Goal: Information Seeking & Learning: Learn about a topic

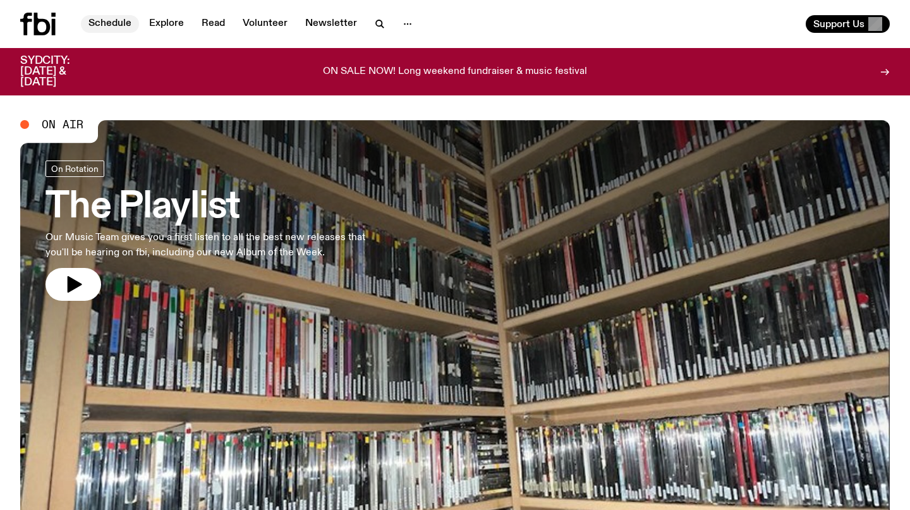
click at [128, 24] on link "Schedule" at bounding box center [110, 24] width 58 height 18
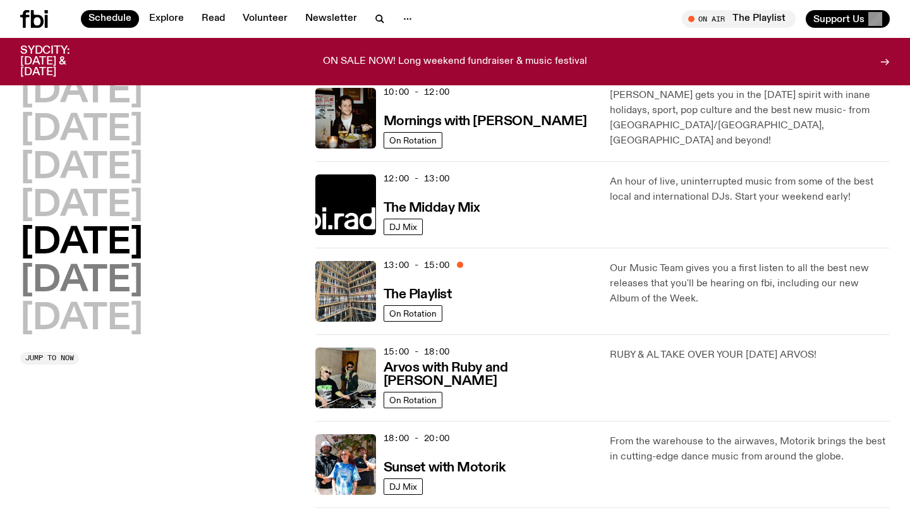
click at [143, 285] on h2 "Saturday" at bounding box center [81, 281] width 123 height 35
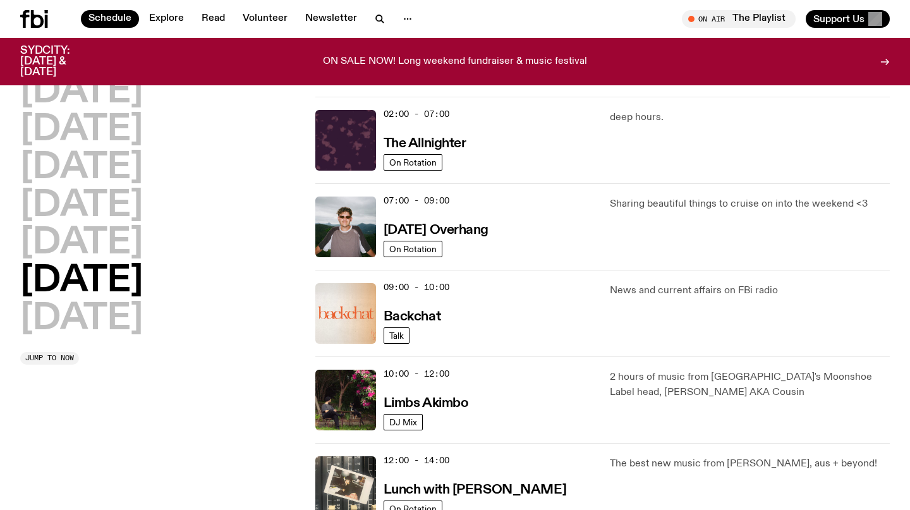
scroll to position [101, 0]
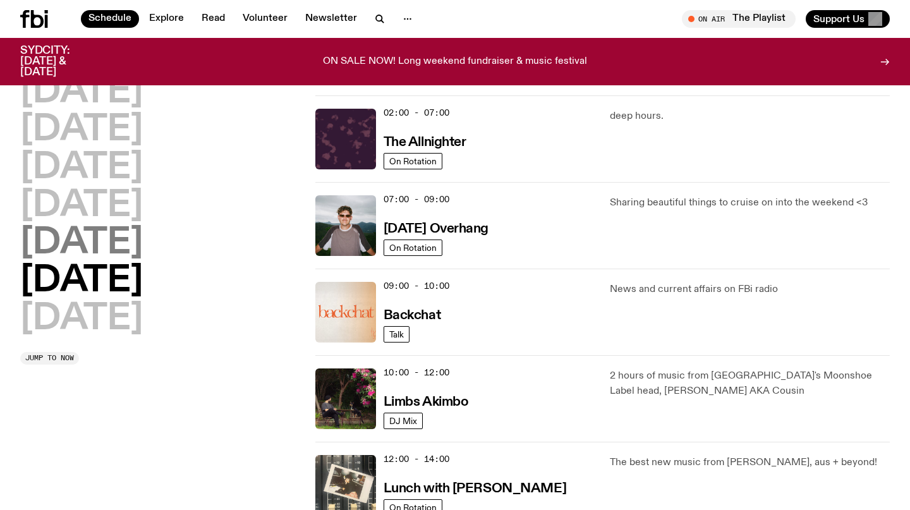
click at [121, 253] on h2 "Friday" at bounding box center [81, 243] width 123 height 35
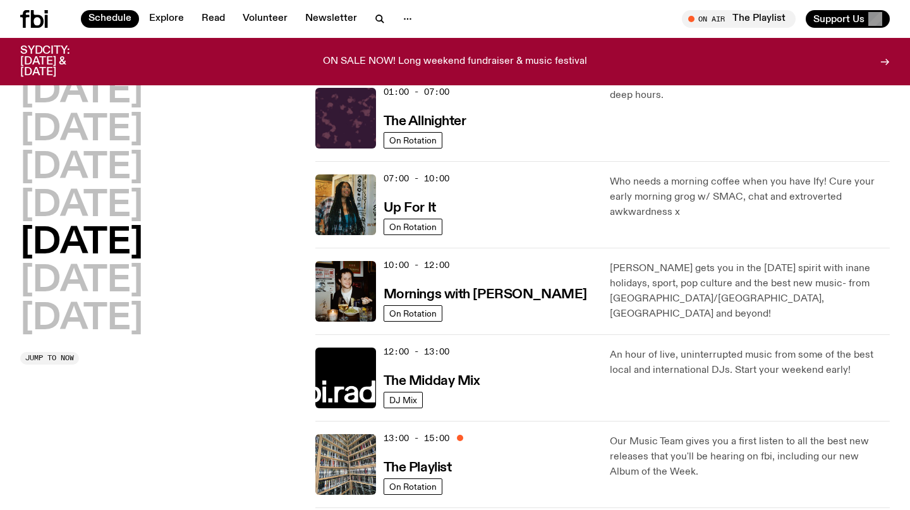
scroll to position [130, 0]
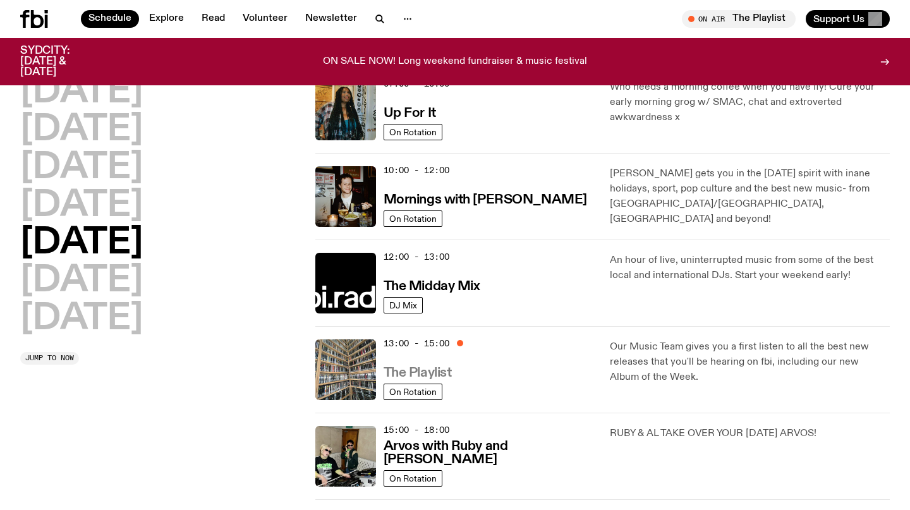
click at [436, 371] on h3 "The Playlist" at bounding box center [418, 373] width 68 height 13
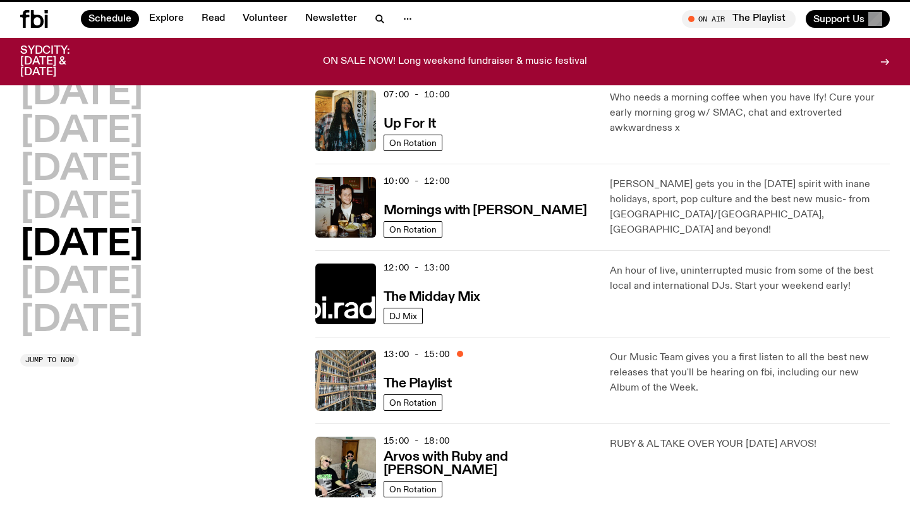
scroll to position [120, 0]
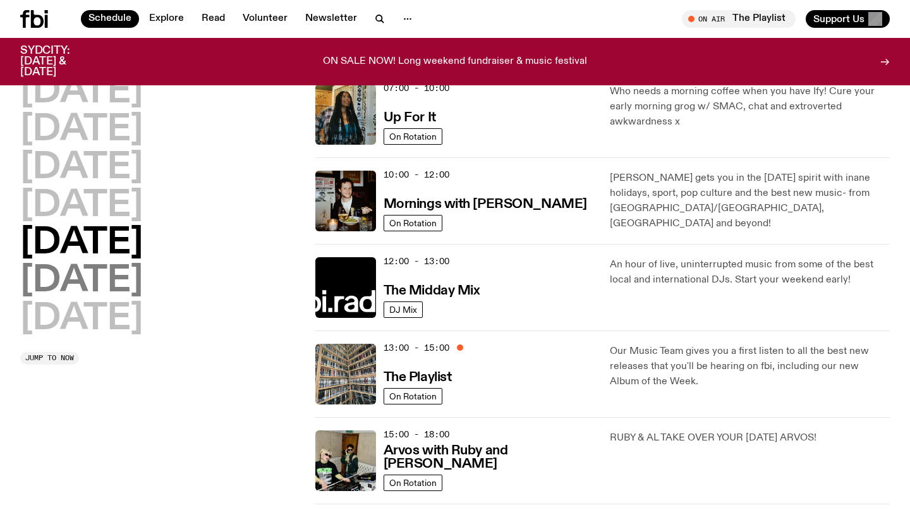
click at [136, 280] on h2 "Saturday" at bounding box center [81, 281] width 123 height 35
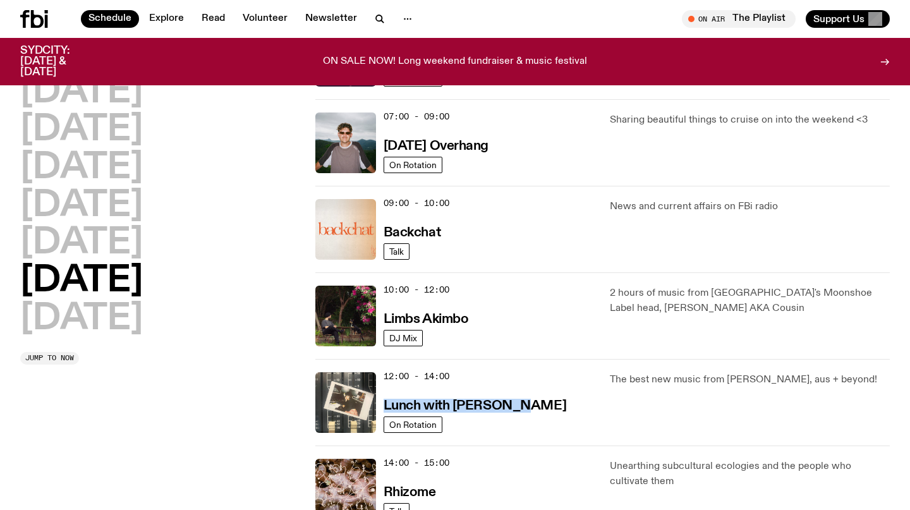
scroll to position [0, 0]
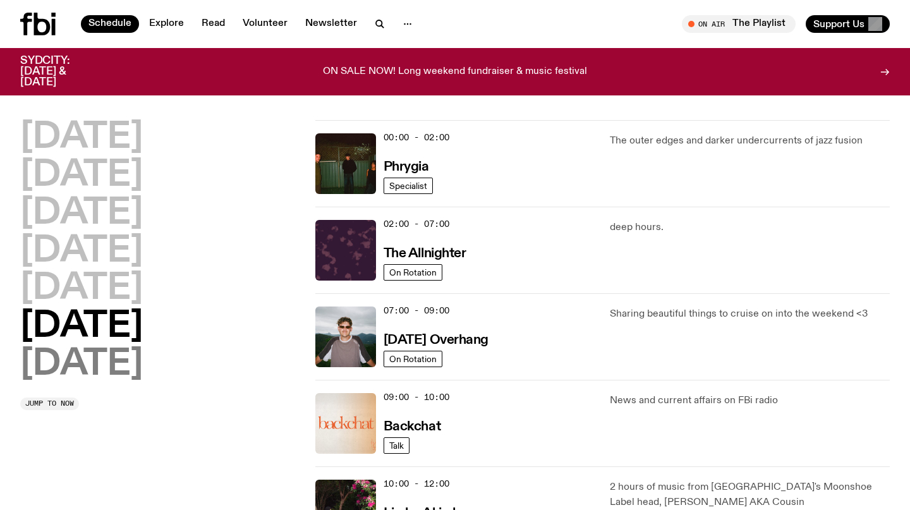
click at [114, 353] on h2 "Sunday" at bounding box center [81, 364] width 123 height 35
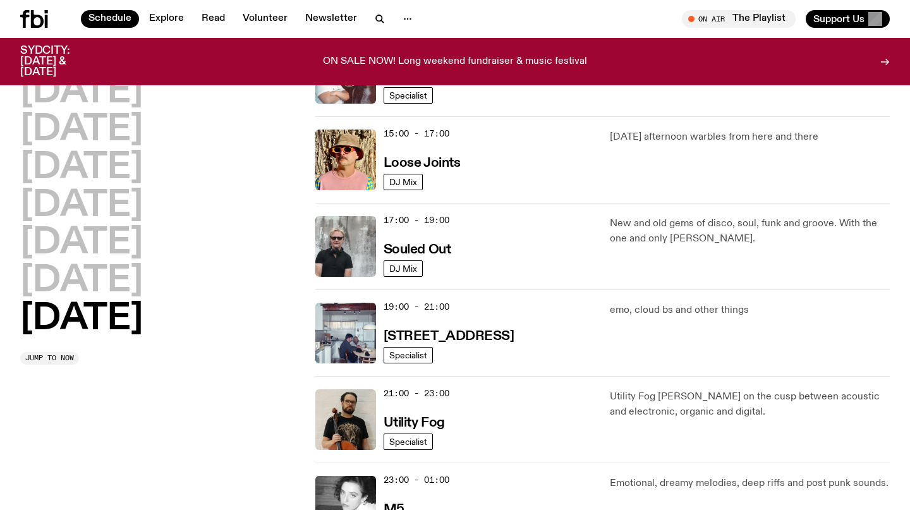
scroll to position [691, 0]
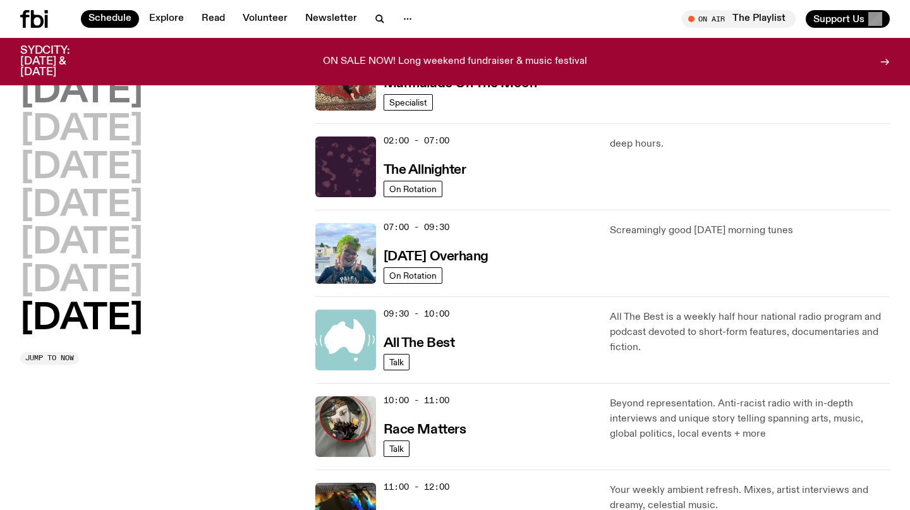
click at [119, 95] on h2 "Monday" at bounding box center [81, 92] width 123 height 35
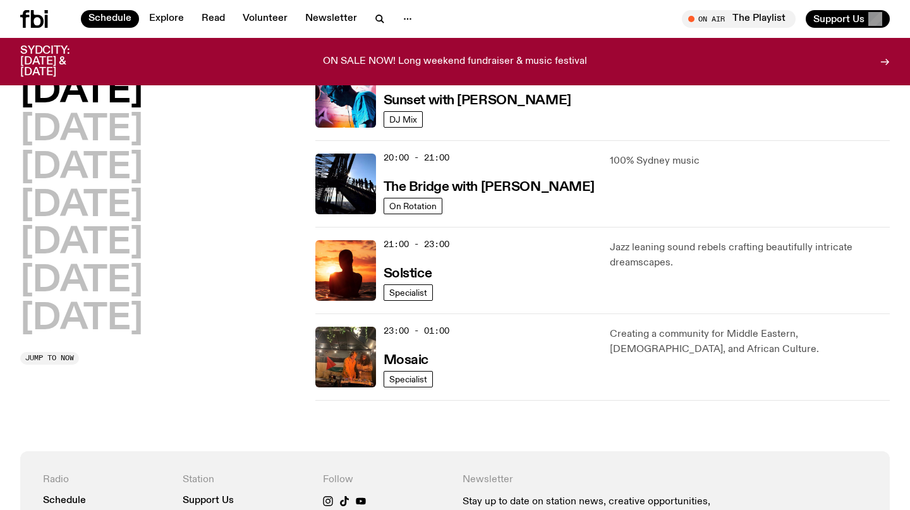
scroll to position [583, 0]
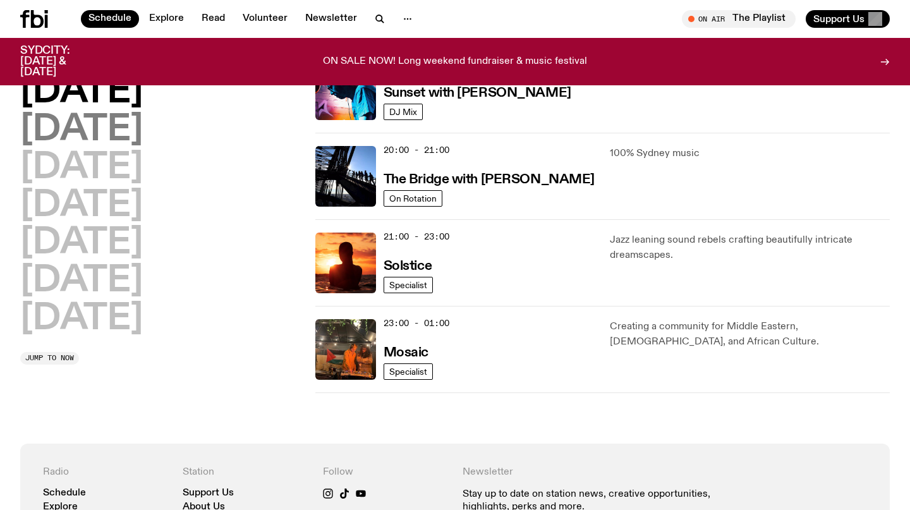
click at [143, 140] on h2 "Tuesday" at bounding box center [81, 129] width 123 height 35
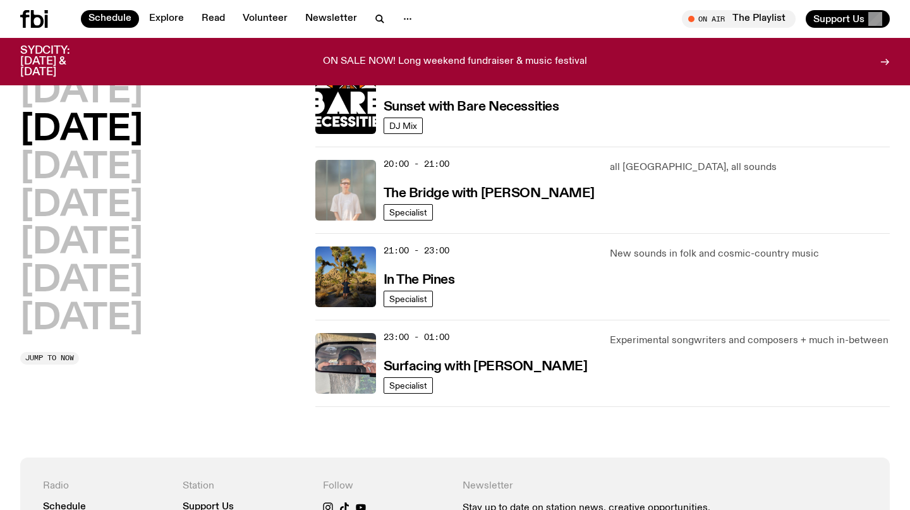
scroll to position [573, 0]
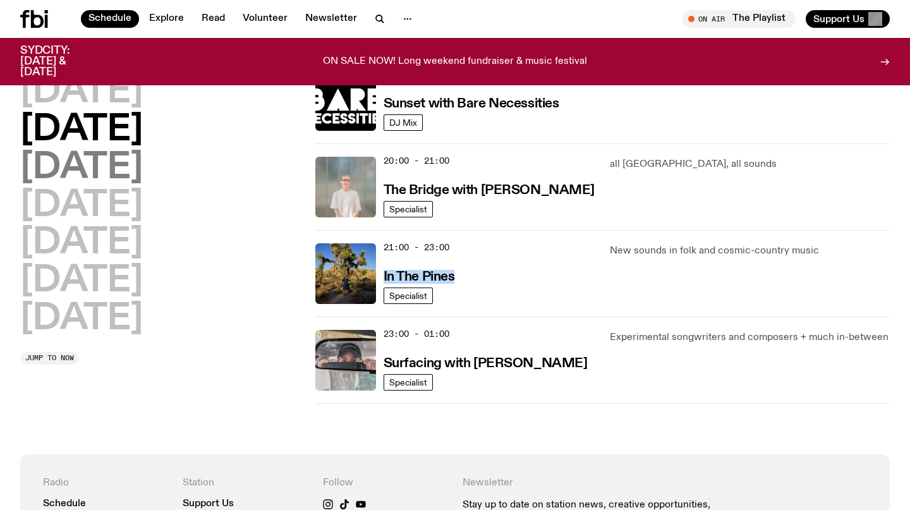
click at [143, 166] on h2 "Wednesday" at bounding box center [81, 167] width 123 height 35
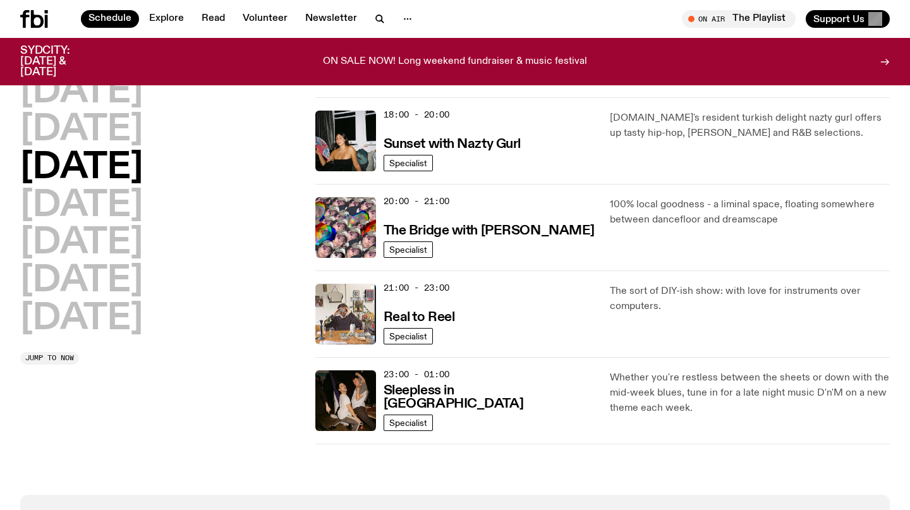
scroll to position [607, 0]
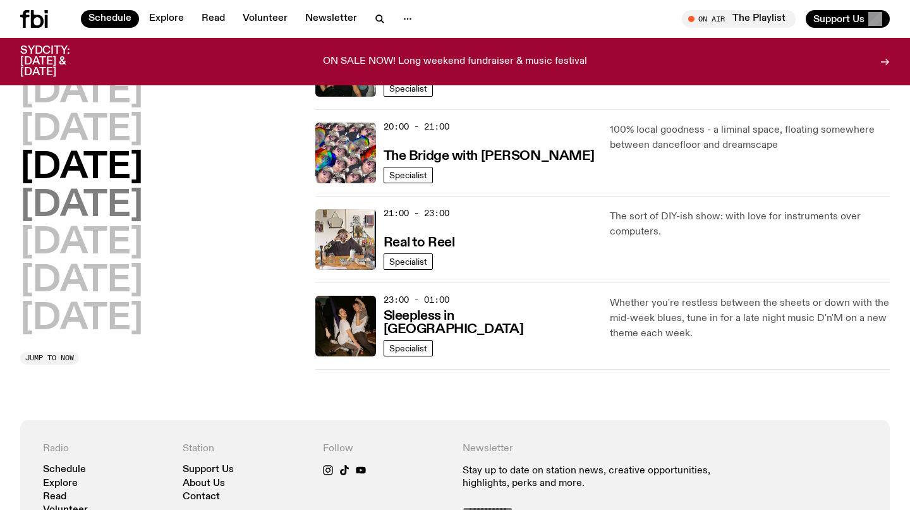
click at [143, 203] on h2 "Thursday" at bounding box center [81, 205] width 123 height 35
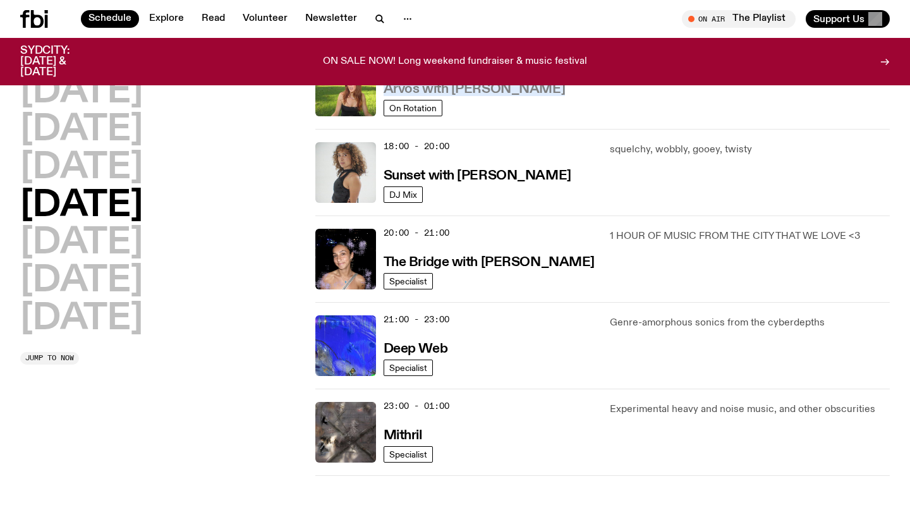
scroll to position [577, 0]
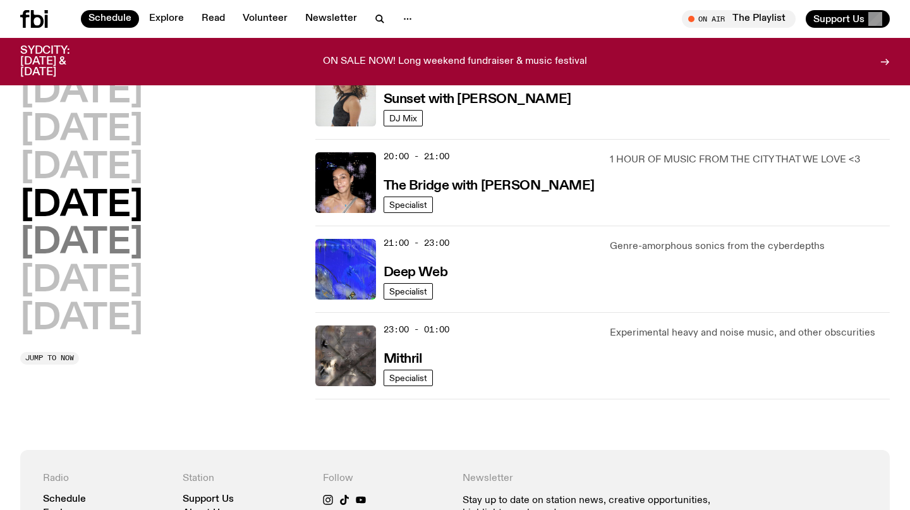
click at [91, 241] on h2 "Friday" at bounding box center [81, 243] width 123 height 35
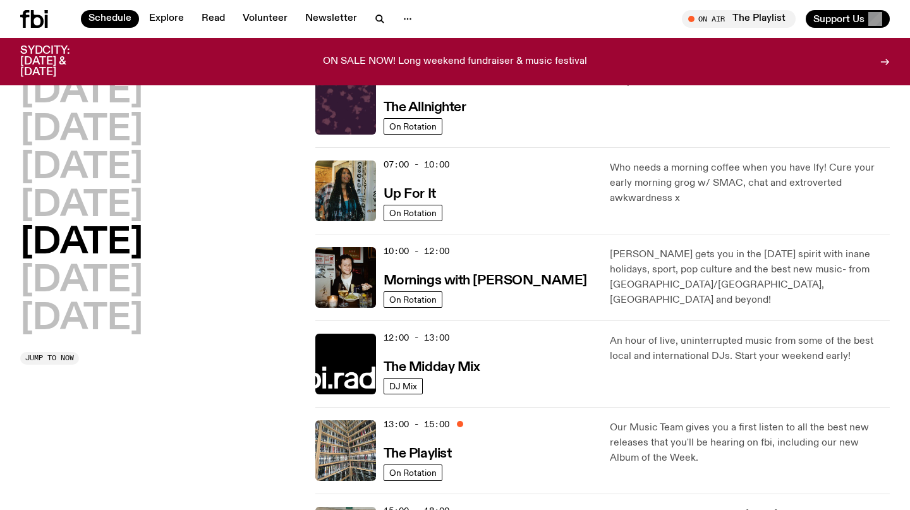
scroll to position [0, 0]
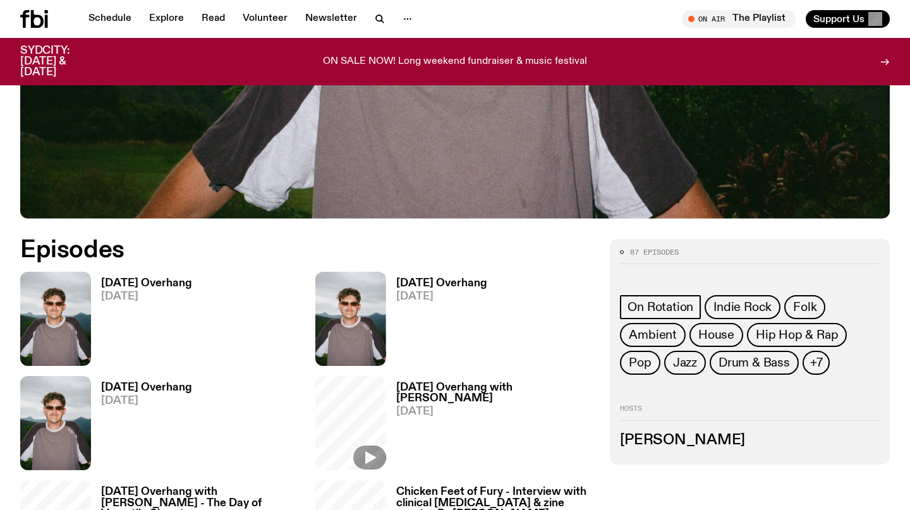
scroll to position [479, 0]
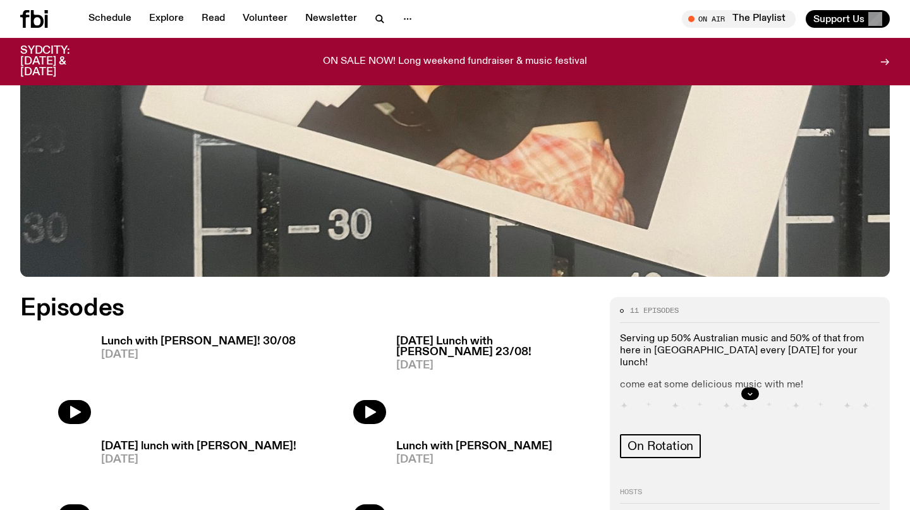
scroll to position [617, 0]
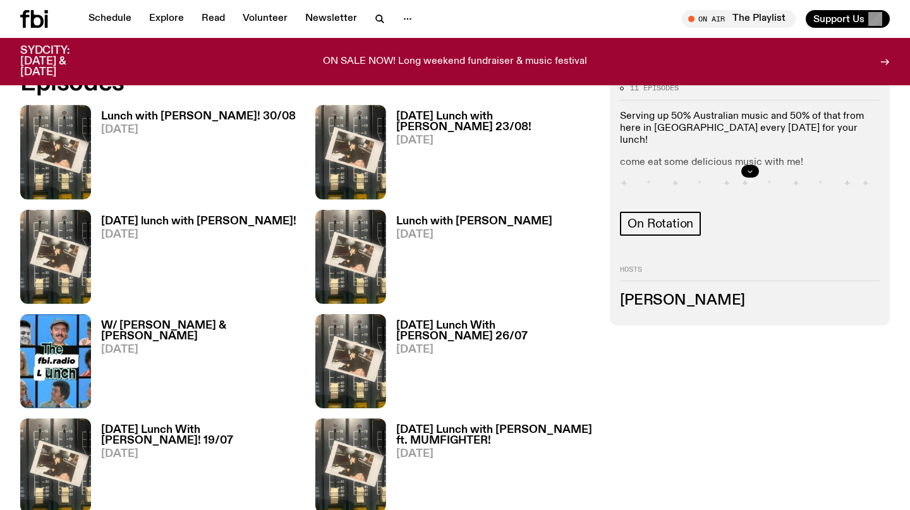
click at [755, 166] on button "button" at bounding box center [750, 171] width 18 height 13
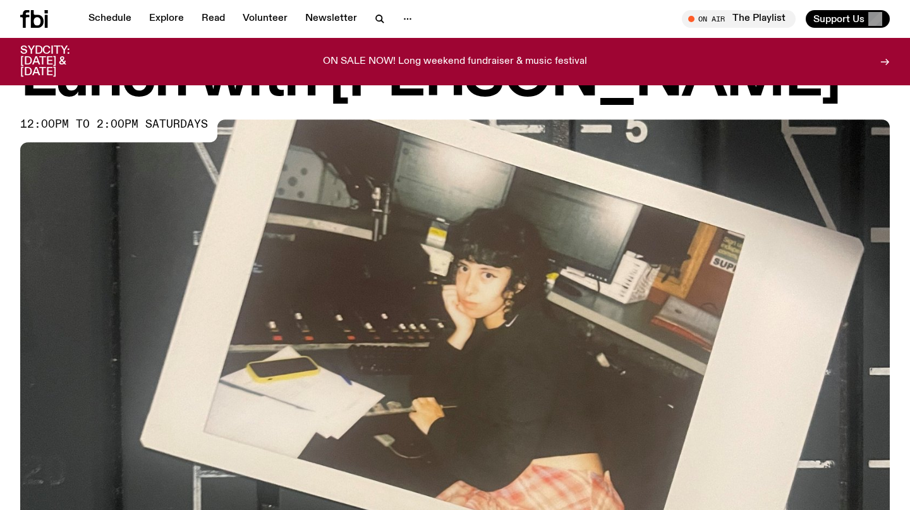
scroll to position [0, 0]
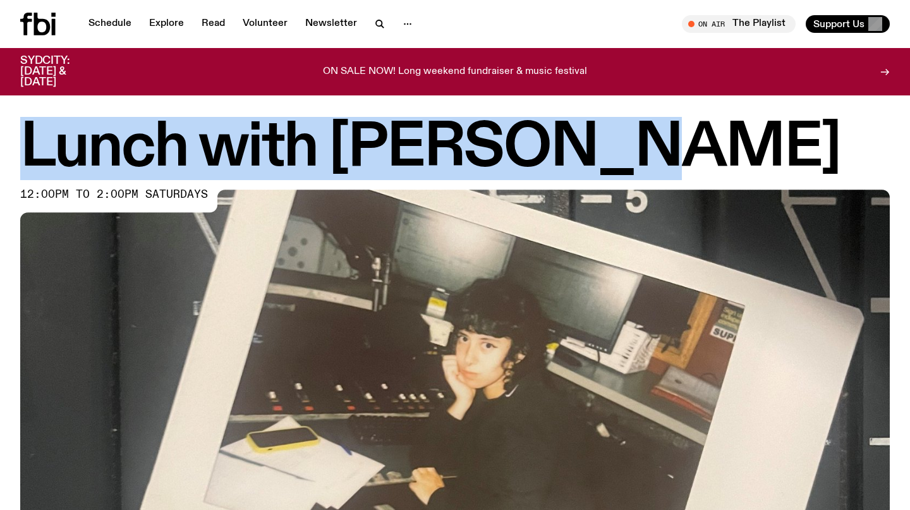
drag, startPoint x: 590, startPoint y: 150, endPoint x: 18, endPoint y: 152, distance: 571.9
click at [18, 152] on div "Lunch with Ella Avni 12:00pm to 2:00pm saturdays" at bounding box center [455, 399] width 910 height 559
copy h1 "Lunch with [PERSON_NAME]"
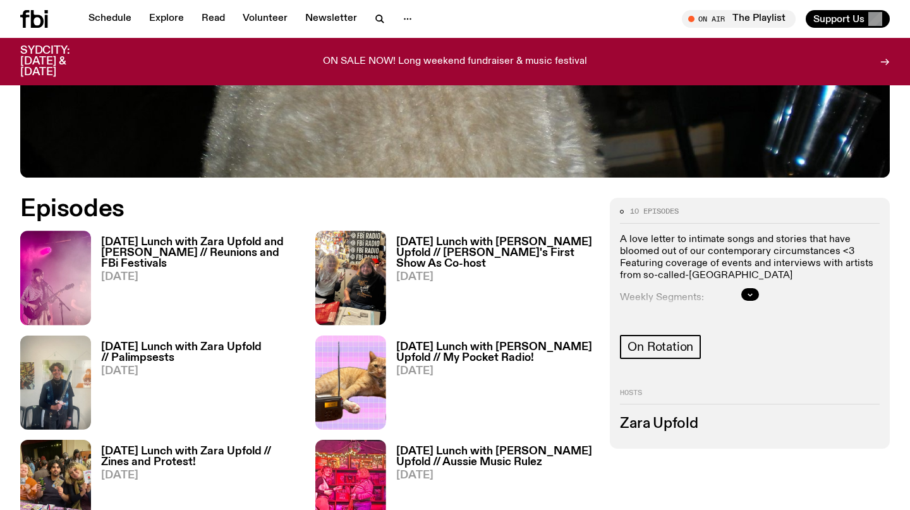
scroll to position [513, 0]
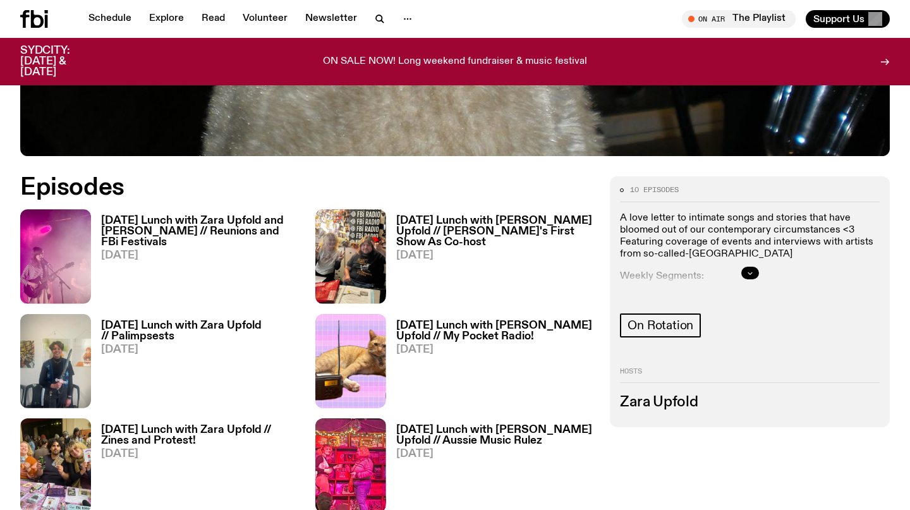
click at [743, 270] on button "button" at bounding box center [750, 273] width 18 height 13
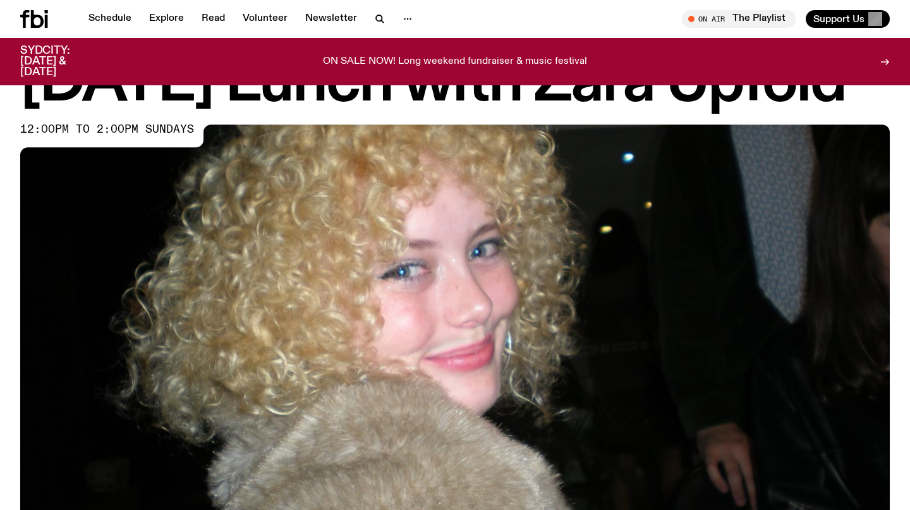
scroll to position [0, 0]
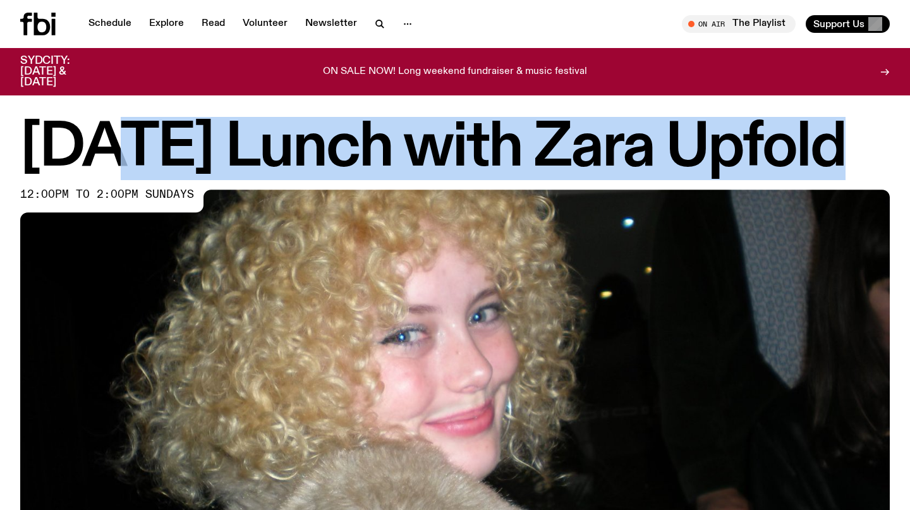
drag, startPoint x: 835, startPoint y: 147, endPoint x: 135, endPoint y: 131, distance: 699.8
click at [134, 131] on h1 "[DATE] Lunch with Zara Upfold" at bounding box center [455, 148] width 870 height 57
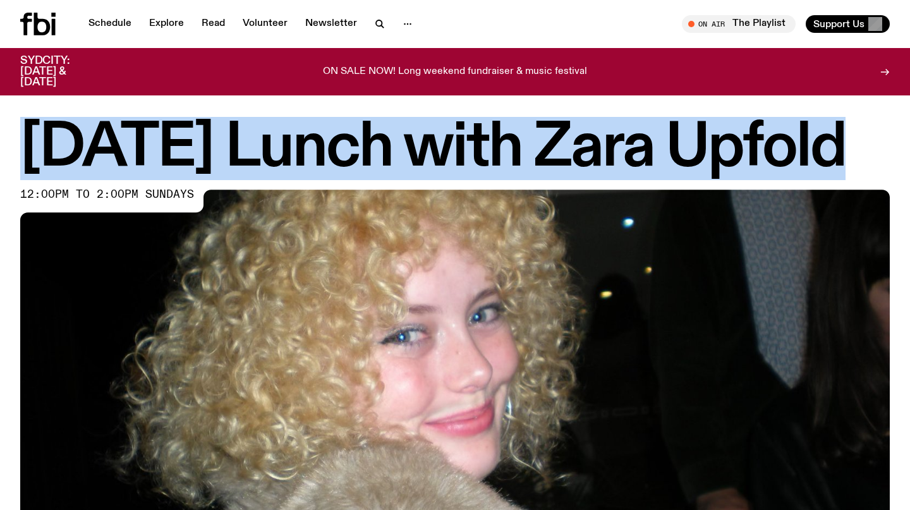
click at [33, 133] on h1 "[DATE] Lunch with Zara Upfold" at bounding box center [455, 148] width 870 height 57
copy h1 "[DATE] Lunch with Zara Upfold"
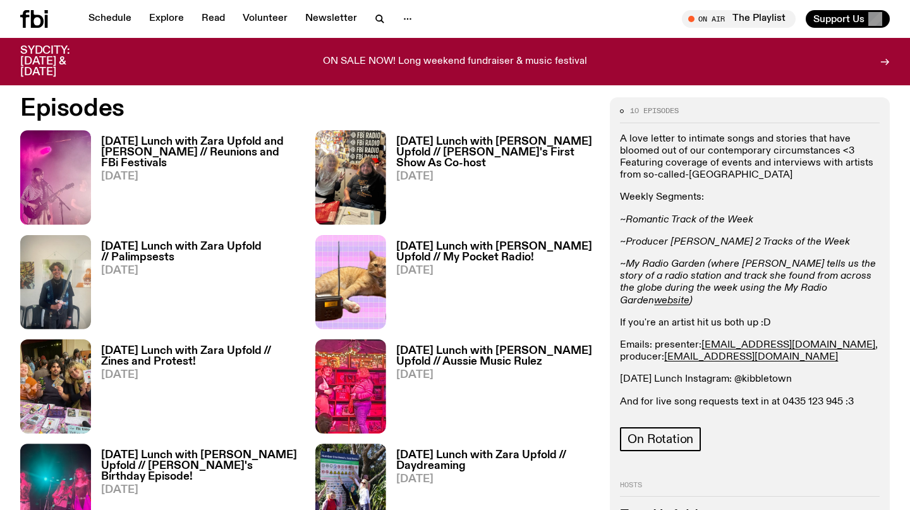
scroll to position [595, 0]
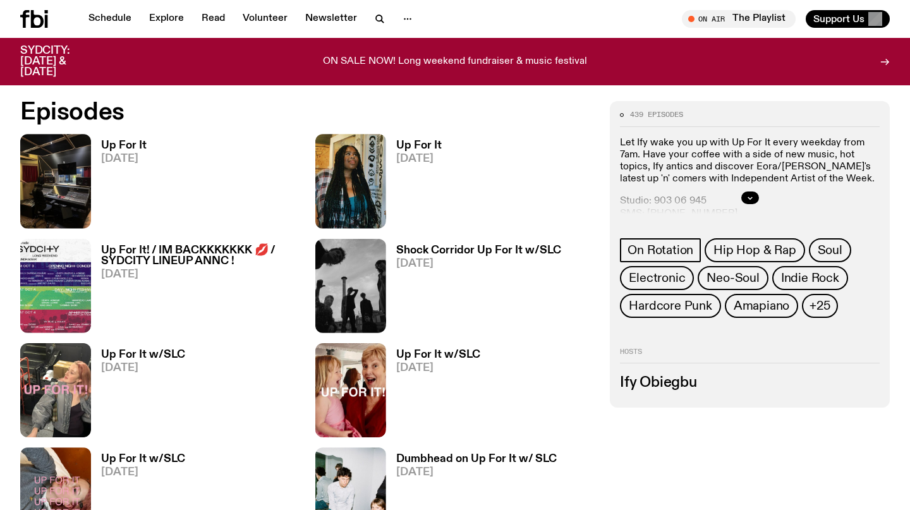
scroll to position [679, 0]
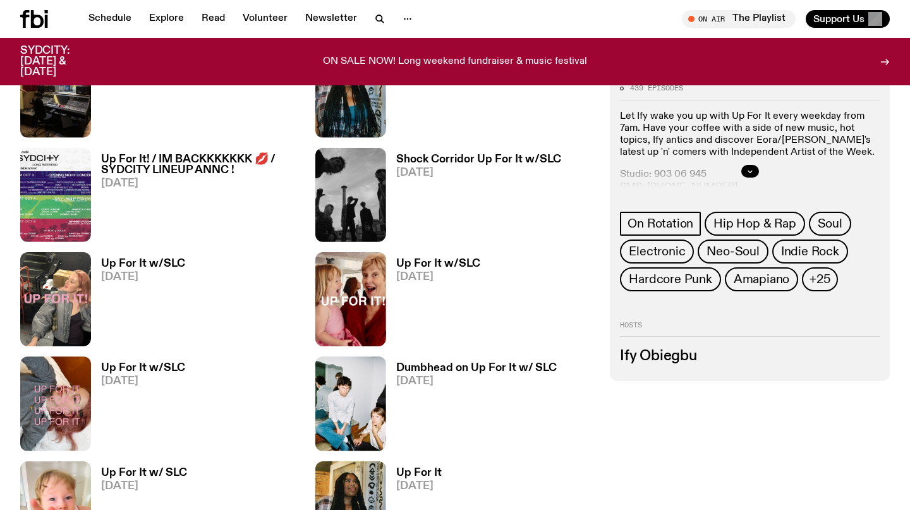
click at [758, 161] on div at bounding box center [750, 171] width 260 height 40
click at [751, 169] on icon "button" at bounding box center [750, 171] width 8 height 8
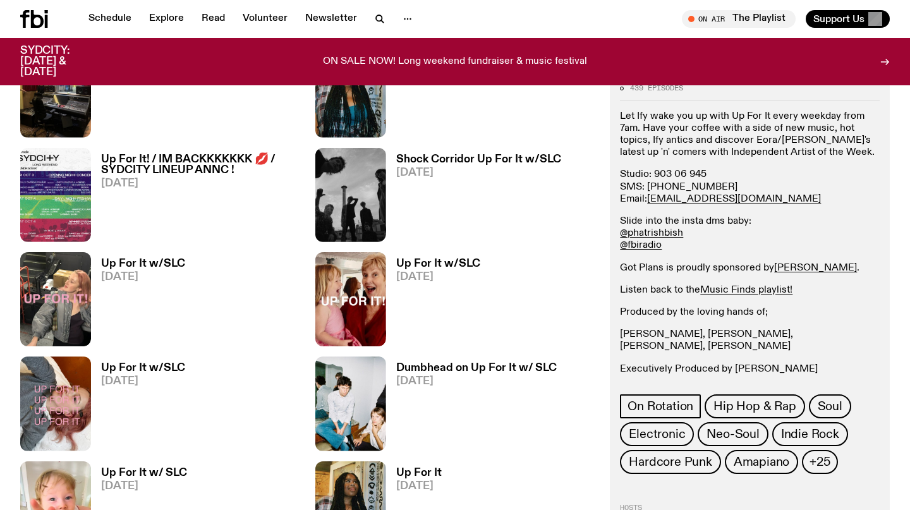
drag, startPoint x: 774, startPoint y: 136, endPoint x: 580, endPoint y: 8, distance: 232.6
click at [774, 136] on p "Let Ify wake you up with Up For It every weekday from 7am. Have your coffee wit…" at bounding box center [750, 135] width 260 height 49
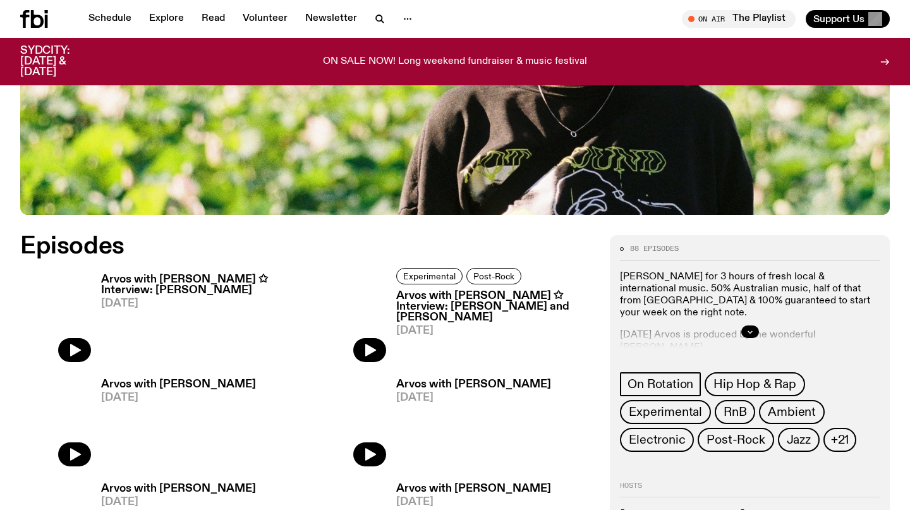
scroll to position [454, 0]
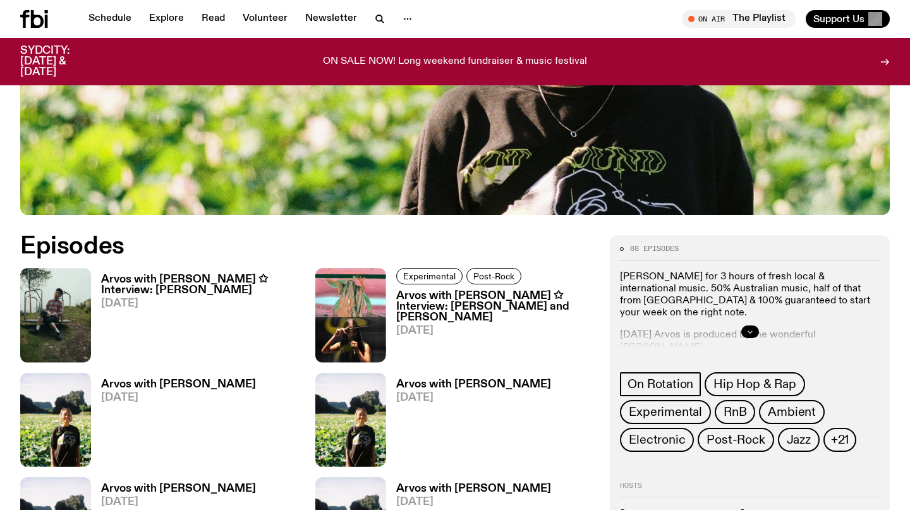
click at [751, 332] on icon "button" at bounding box center [750, 332] width 8 height 8
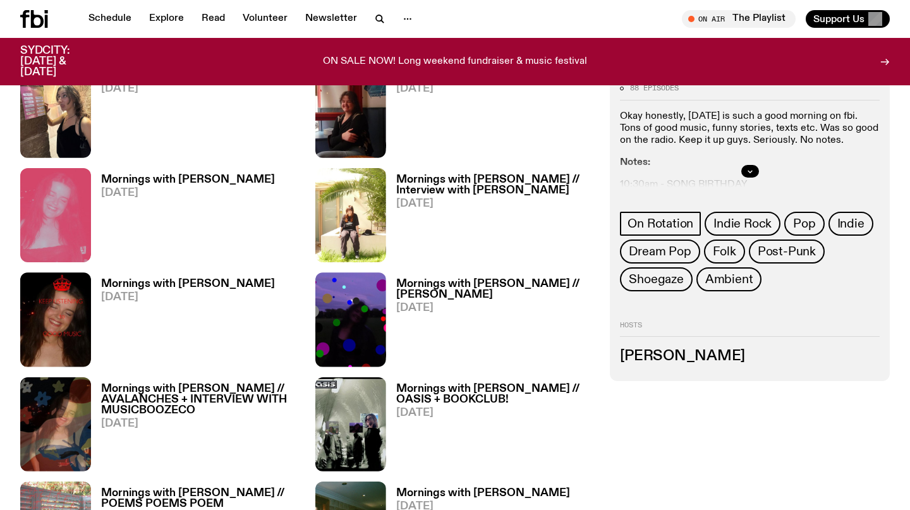
scroll to position [841, 0]
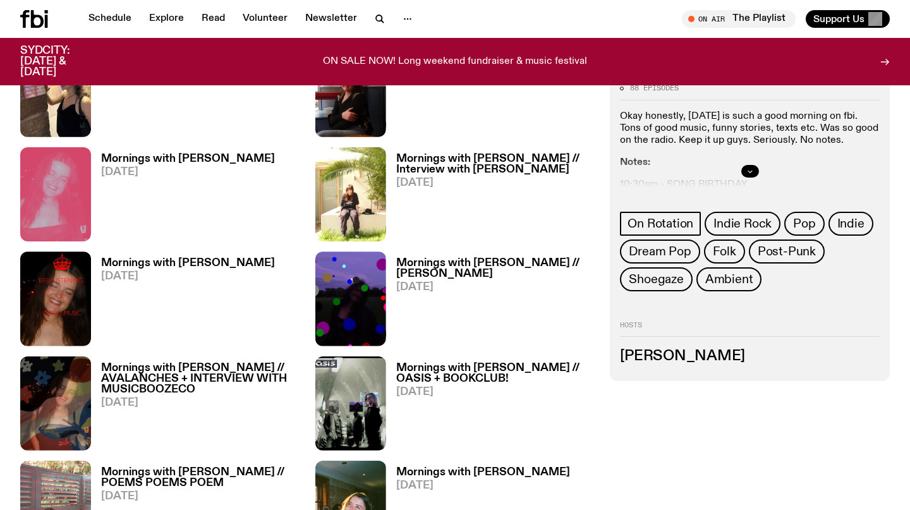
click at [753, 175] on button "button" at bounding box center [750, 171] width 18 height 13
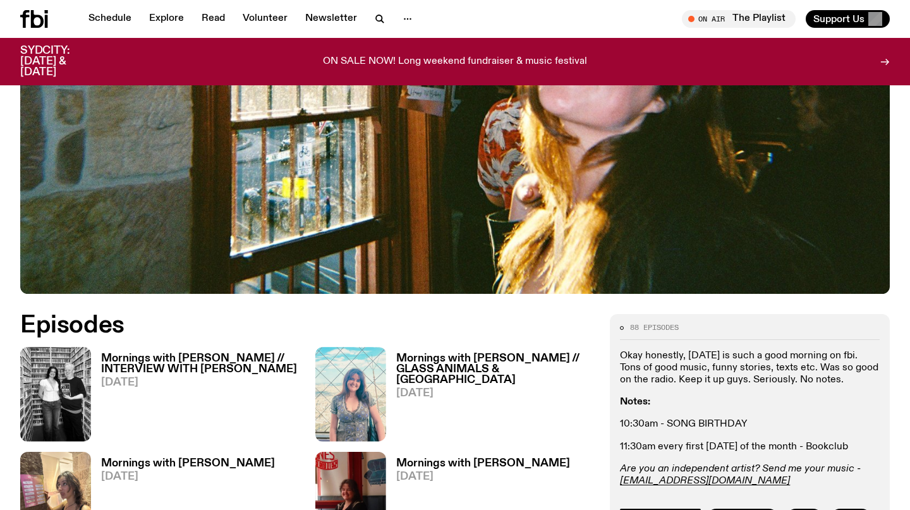
scroll to position [393, 0]
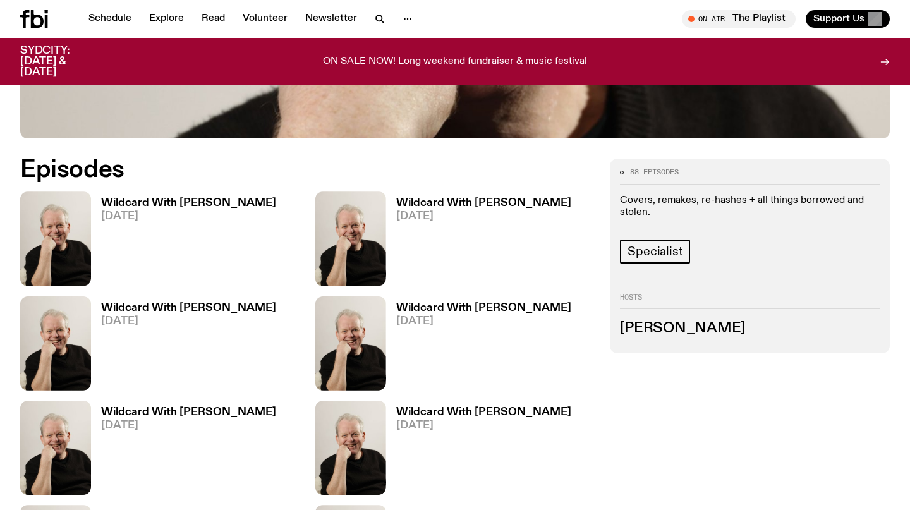
scroll to position [588, 0]
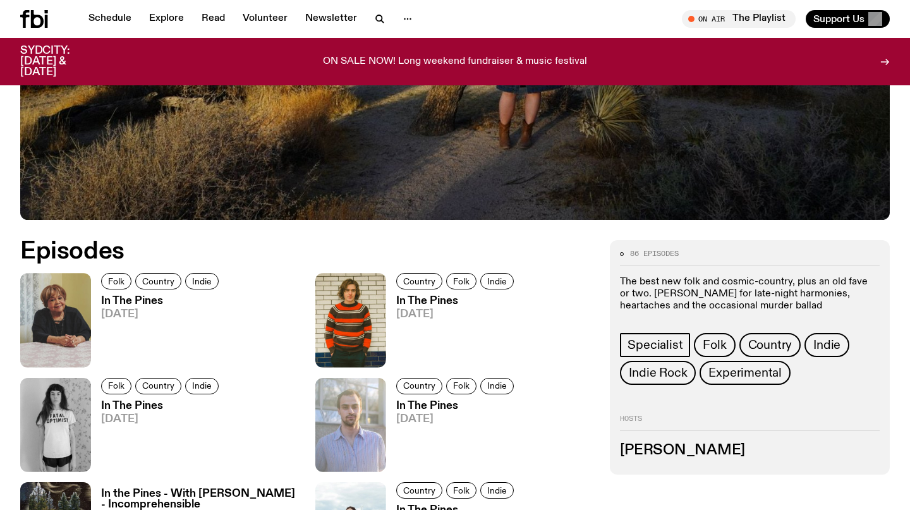
scroll to position [634, 0]
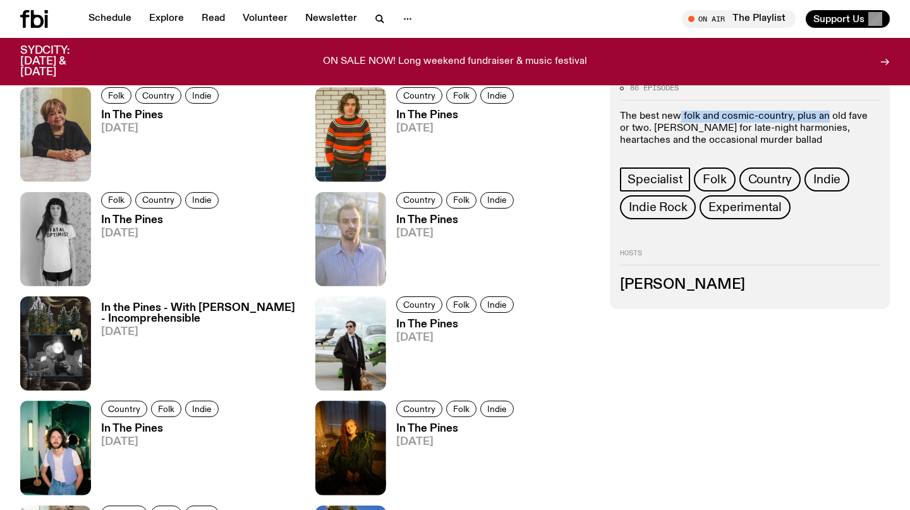
drag, startPoint x: 817, startPoint y: 118, endPoint x: 677, endPoint y: 117, distance: 140.3
click at [677, 117] on p "The best new folk and cosmic-country, plus an old fave or two. [PERSON_NAME] fo…" at bounding box center [750, 129] width 260 height 37
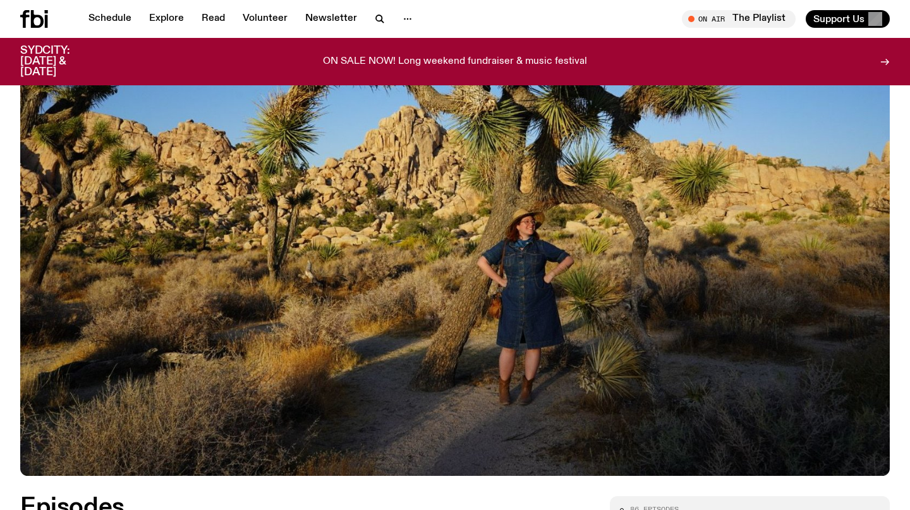
scroll to position [0, 0]
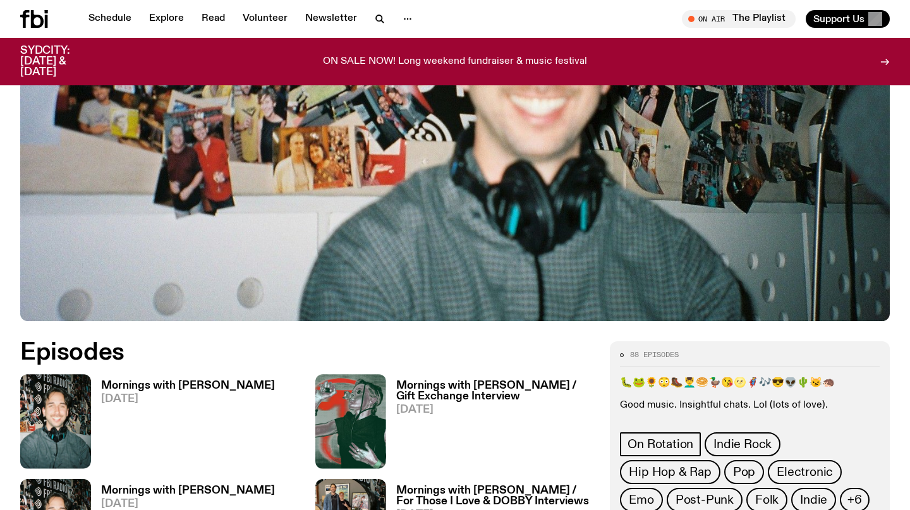
scroll to position [571, 0]
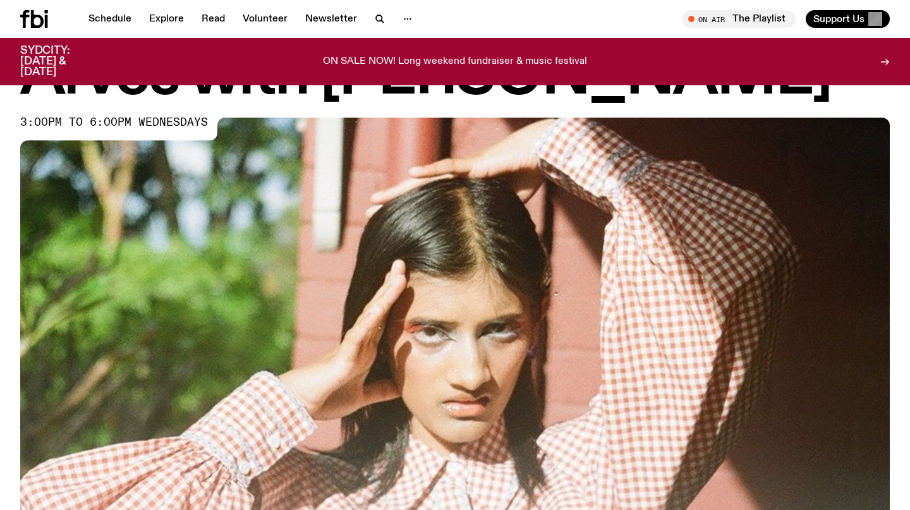
scroll to position [28, 0]
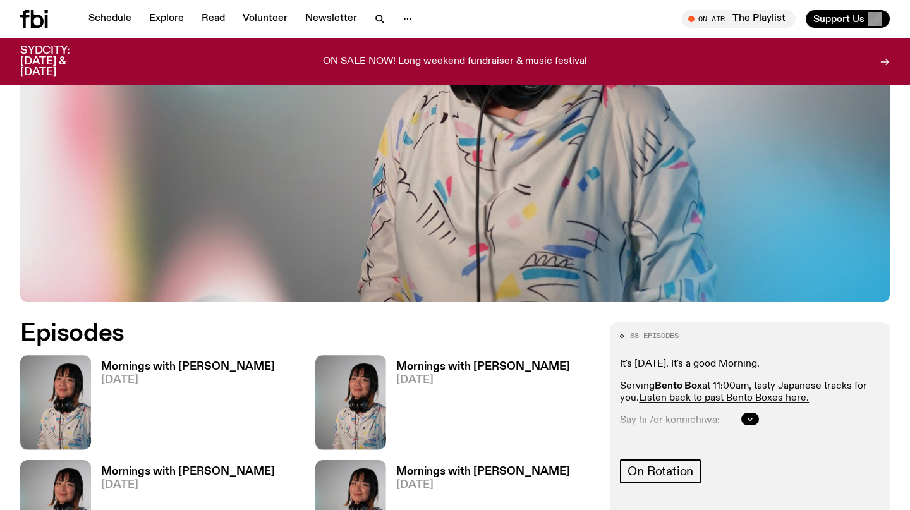
scroll to position [426, 0]
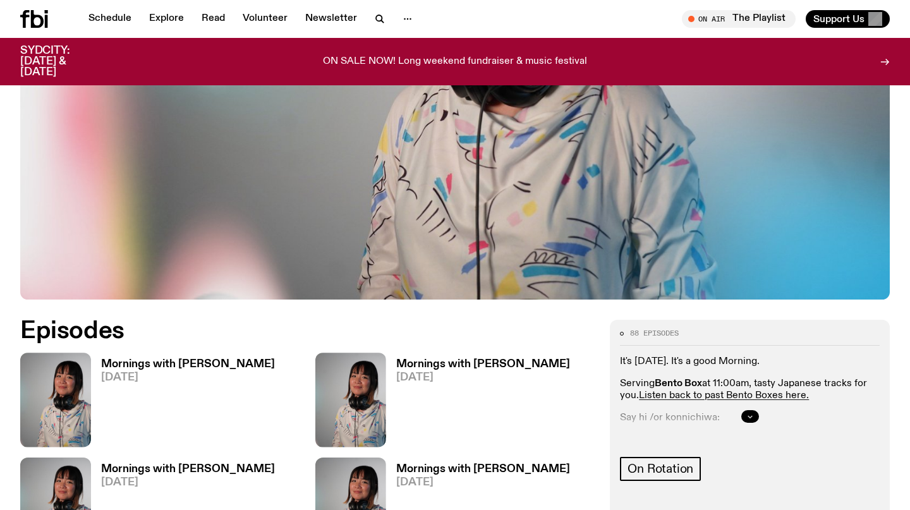
click at [747, 413] on icon "button" at bounding box center [750, 417] width 8 height 8
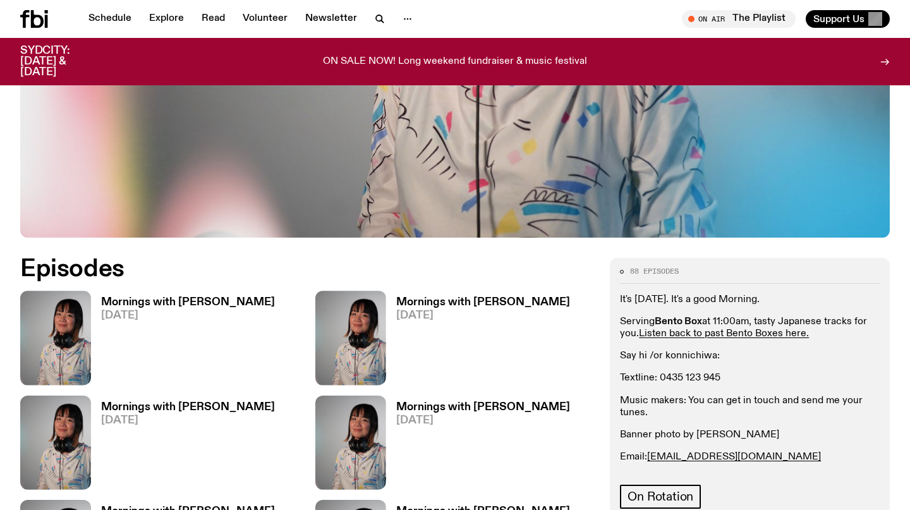
scroll to position [561, 0]
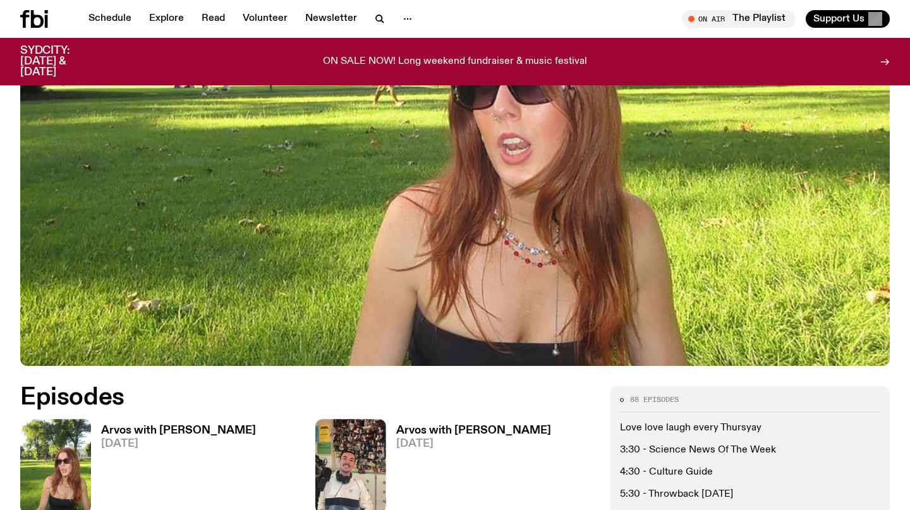
scroll to position [508, 0]
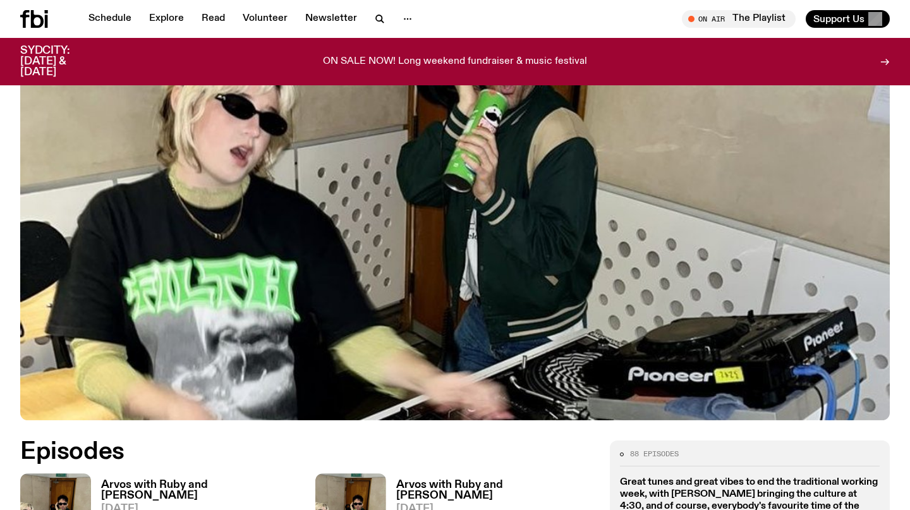
scroll to position [571, 0]
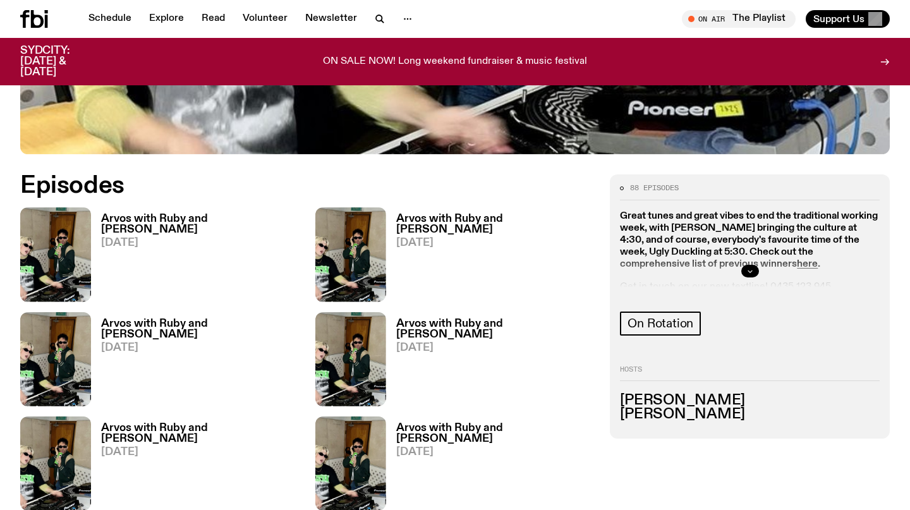
click at [749, 267] on icon "button" at bounding box center [750, 271] width 8 height 8
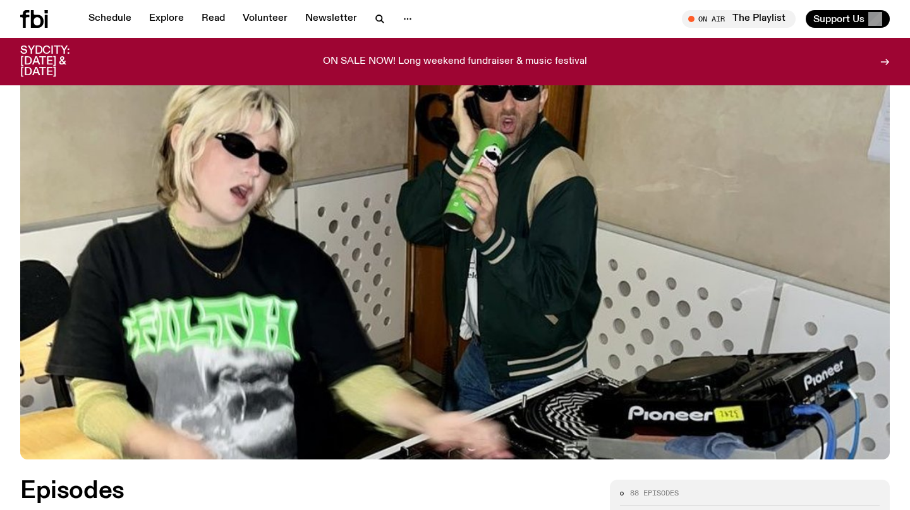
scroll to position [0, 0]
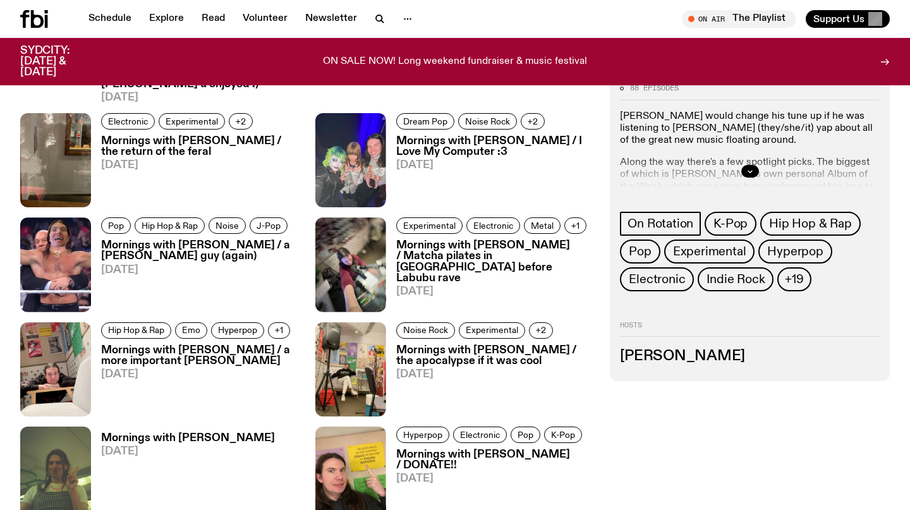
scroll to position [817, 0]
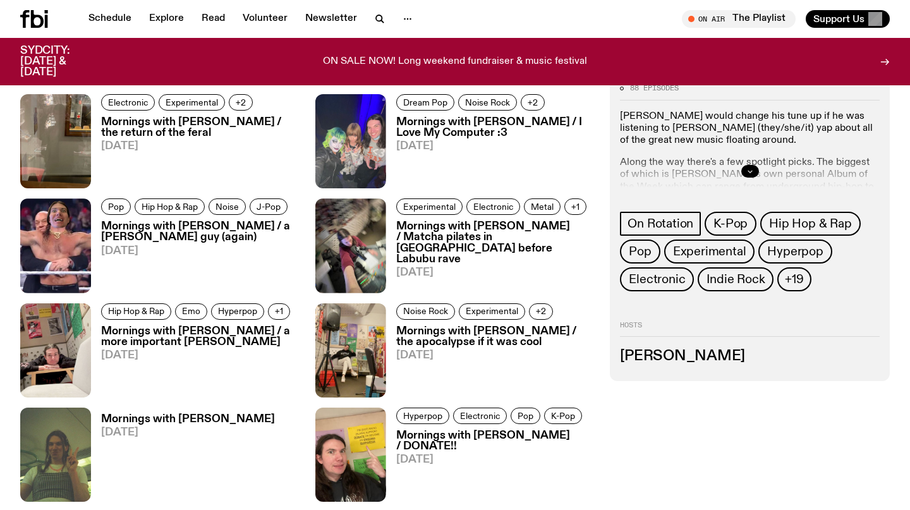
click at [746, 167] on icon "button" at bounding box center [750, 171] width 8 height 8
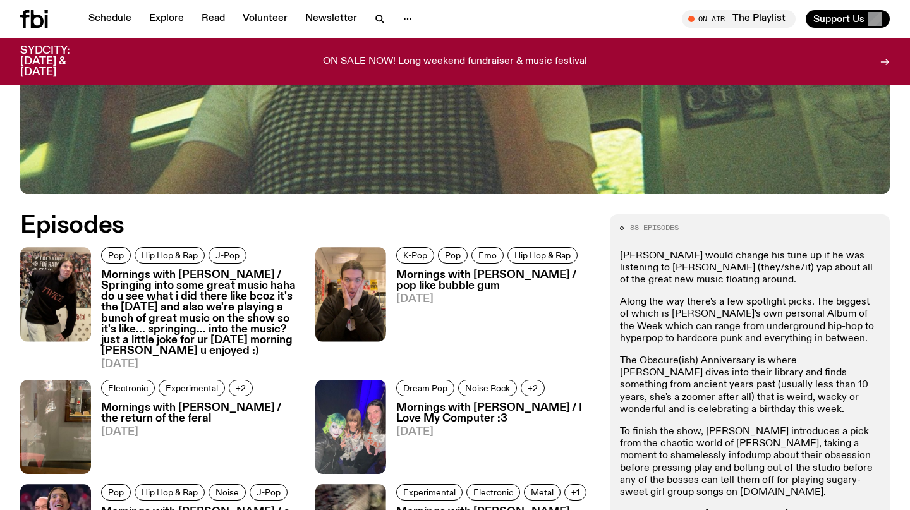
scroll to position [529, 0]
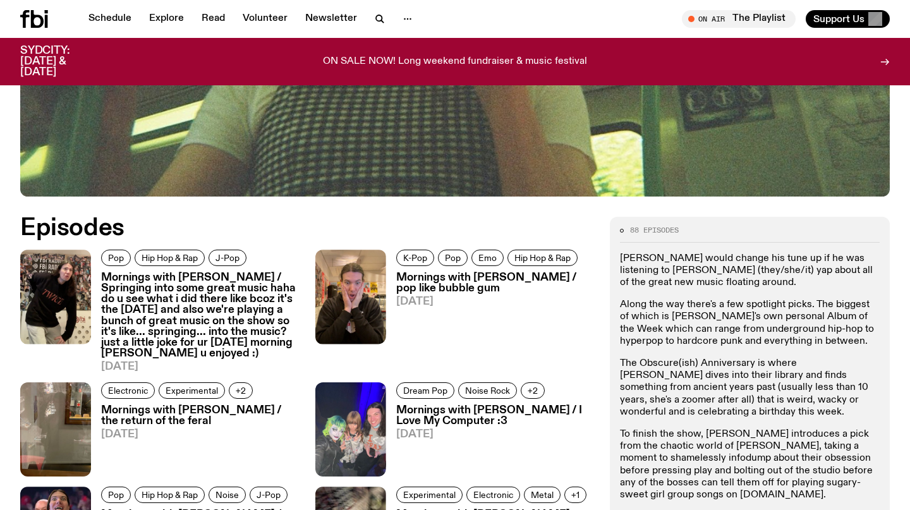
click at [260, 272] on h3 "Mornings with [PERSON_NAME] / Springing into some great music haha do u see wha…" at bounding box center [200, 315] width 199 height 87
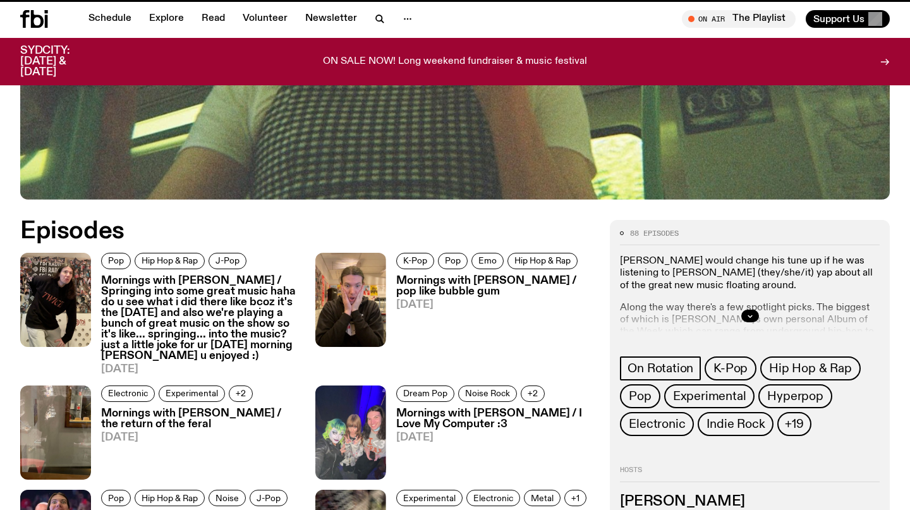
scroll to position [526, 0]
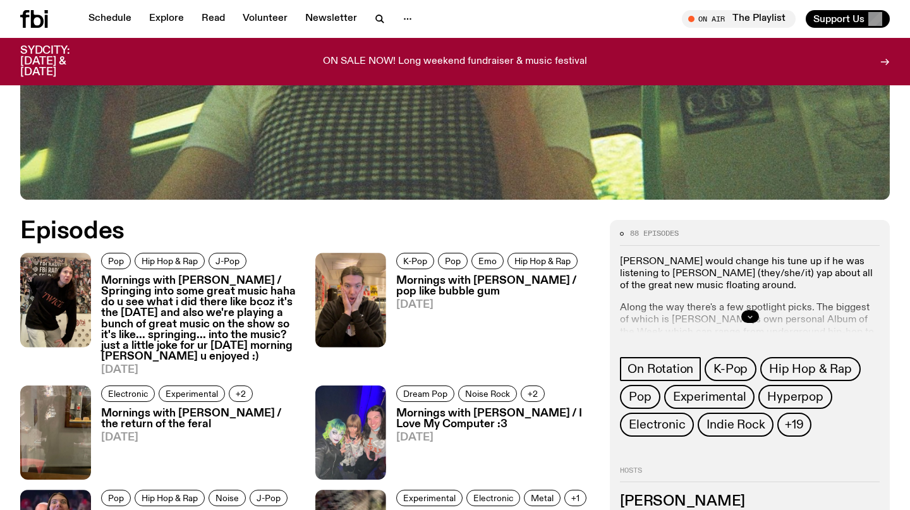
click at [750, 313] on icon "button" at bounding box center [750, 317] width 8 height 8
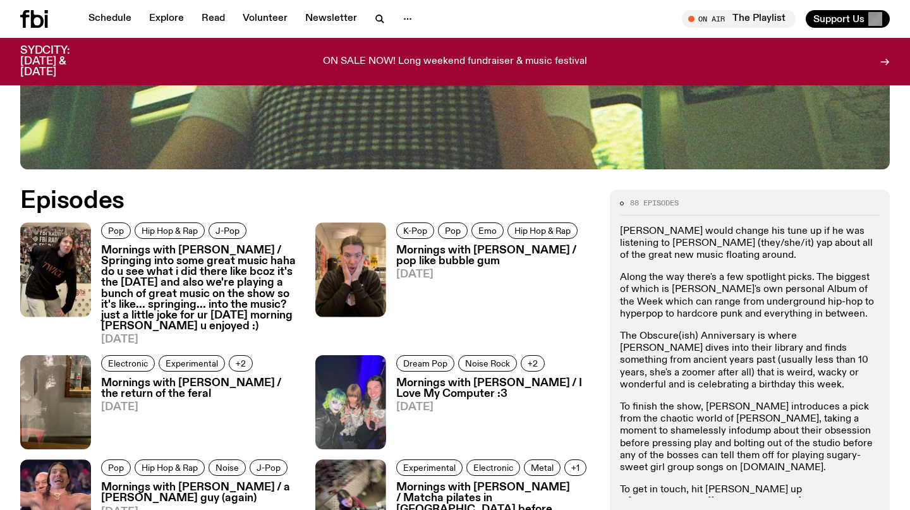
scroll to position [559, 0]
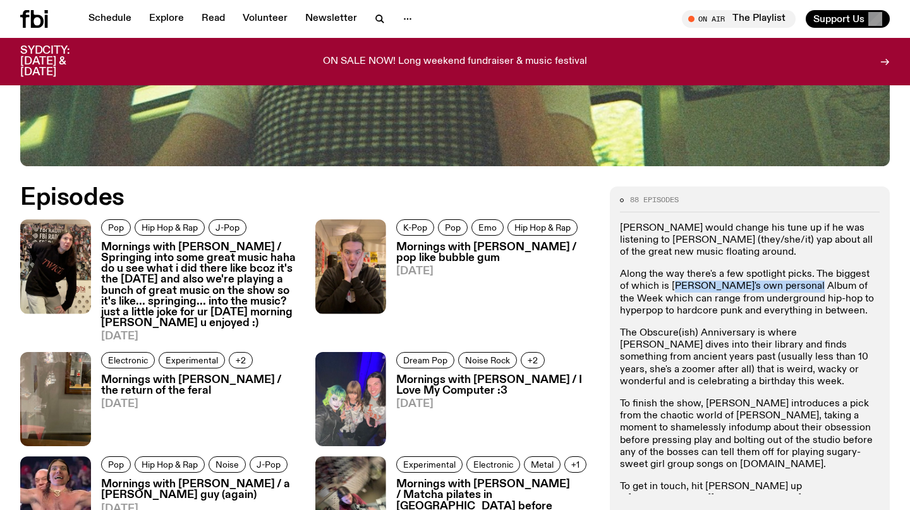
drag, startPoint x: 740, startPoint y: 228, endPoint x: 662, endPoint y: 224, distance: 77.8
click at [662, 269] on p "Along the way there's a few spotlight picks. The biggest of which is [PERSON_NA…" at bounding box center [750, 293] width 260 height 49
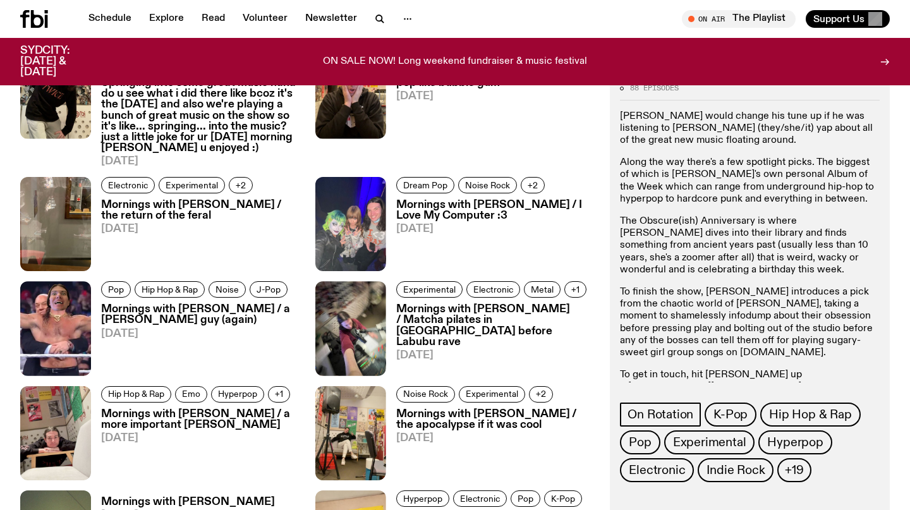
scroll to position [739, 0]
